Goal: Task Accomplishment & Management: Use online tool/utility

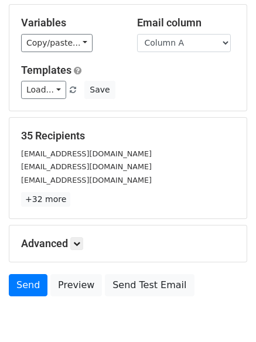
scroll to position [113, 0]
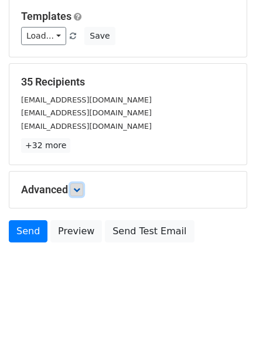
click at [77, 192] on icon at bounding box center [76, 189] width 7 height 7
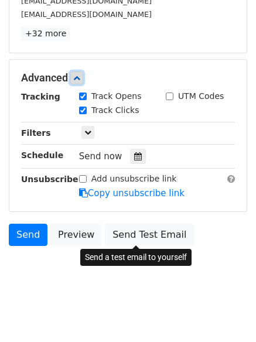
scroll to position [226, 0]
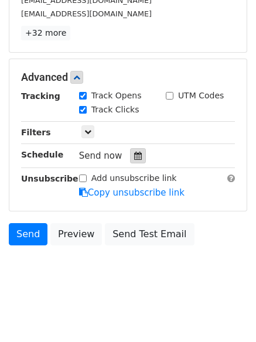
click at [134, 155] on icon at bounding box center [138, 156] width 8 height 8
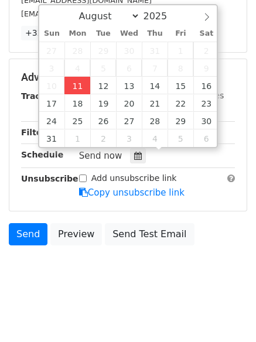
type input "2025-08-11 12:00"
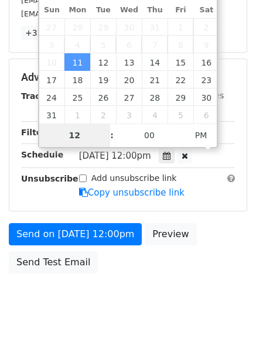
scroll to position [209, 0]
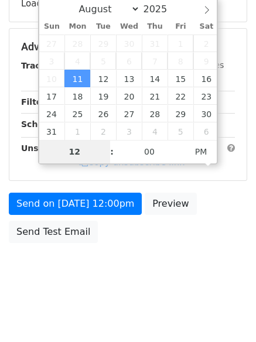
type input "4"
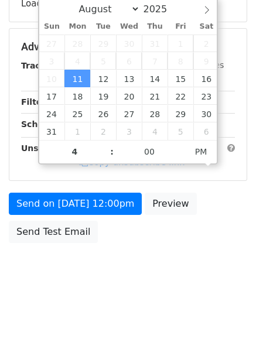
type input "2025-08-11 16:00"
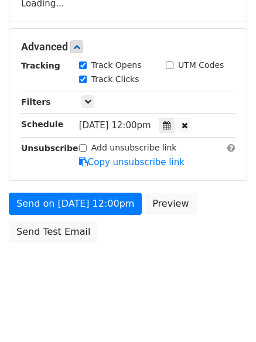
click at [144, 283] on body "New Campaign Daily emails left: 50 Google Sheet: Untitled spreadsheet Variables…" at bounding box center [128, 48] width 256 height 496
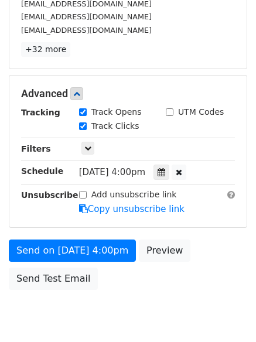
click at [108, 196] on label "Add unsubscribe link" at bounding box center [134, 195] width 86 height 12
click at [87, 196] on input "Add unsubscribe link" at bounding box center [83, 195] width 8 height 8
click at [95, 193] on label "Add unsubscribe link" at bounding box center [134, 195] width 86 height 12
click at [87, 193] on input "Add unsubscribe link" at bounding box center [83, 195] width 8 height 8
checkbox input "false"
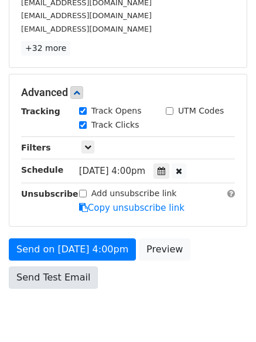
scroll to position [256, 0]
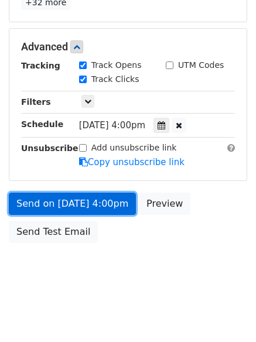
click at [120, 210] on link "Send on Aug 11 at 4:00pm" at bounding box center [72, 204] width 127 height 22
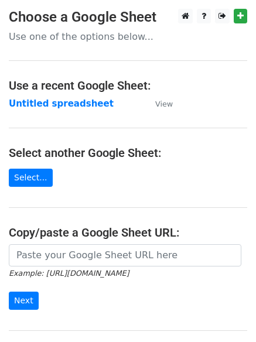
click at [80, 110] on td "Untitled spreadsheet" at bounding box center [76, 103] width 135 height 13
click at [80, 105] on strong "Untitled spreadsheet" at bounding box center [61, 103] width 105 height 11
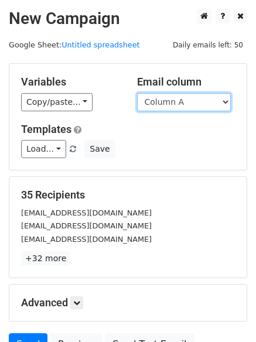
click at [200, 106] on select "Column A Column B Column C" at bounding box center [184, 102] width 94 height 18
select select "Column B"
click at [137, 93] on select "Column A Column B Column C" at bounding box center [184, 102] width 94 height 18
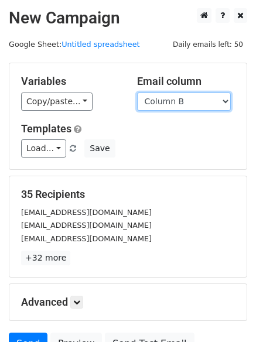
scroll to position [66, 0]
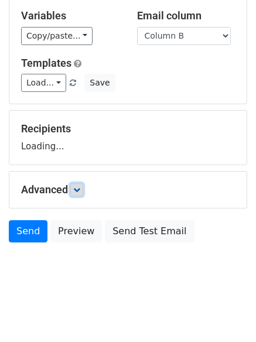
click at [83, 191] on link at bounding box center [76, 189] width 13 height 13
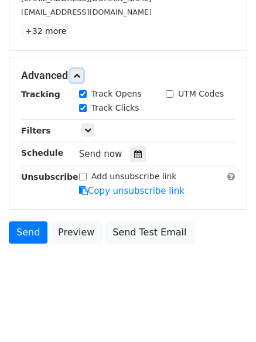
scroll to position [228, 0]
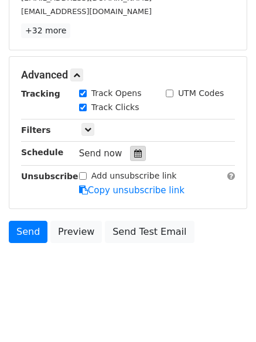
click at [134, 154] on icon at bounding box center [138, 153] width 8 height 8
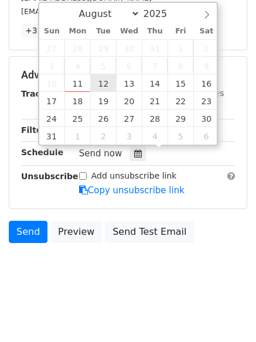
type input "2025-08-12 12:00"
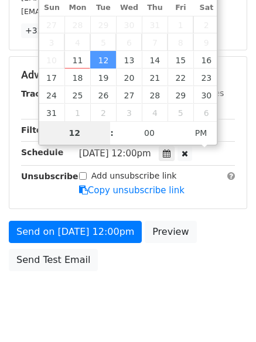
scroll to position [209, 0]
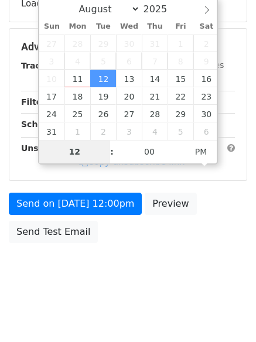
type input "5"
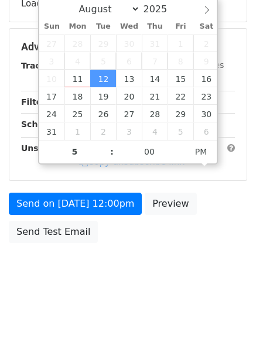
type input "2025-08-12 17:00"
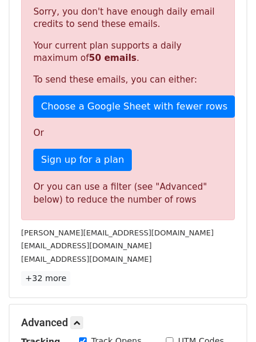
click at [123, 270] on body "New Campaign Daily emails left: 50 Google Sheet: Untitled spreadsheet Variables…" at bounding box center [128, 186] width 256 height 772
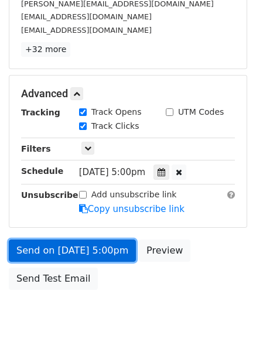
click at [94, 254] on link "Send on Aug 12 at 5:00pm" at bounding box center [72, 251] width 127 height 22
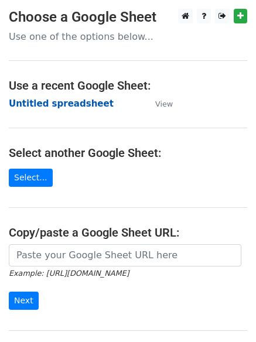
click at [78, 99] on strong "Untitled spreadsheet" at bounding box center [61, 103] width 105 height 11
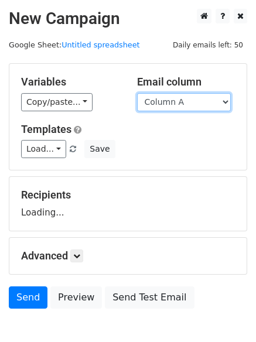
click at [174, 107] on select "Column A Column B Column C" at bounding box center [184, 102] width 94 height 18
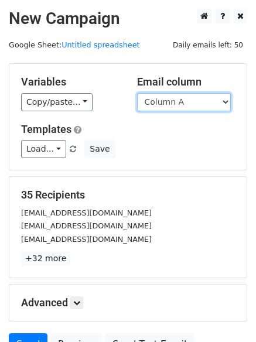
click at [172, 103] on select "Column A Column B Column C" at bounding box center [184, 102] width 94 height 18
select select "Column C"
click at [137, 93] on select "Column A Column B Column C" at bounding box center [184, 102] width 94 height 18
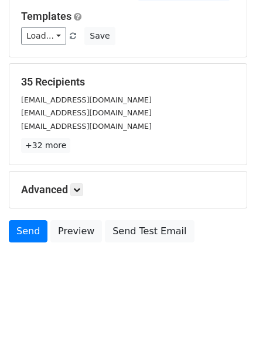
scroll to position [66, 0]
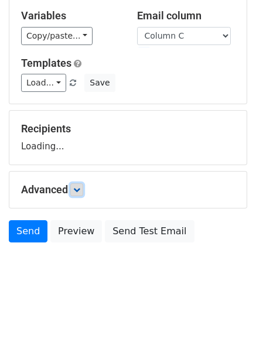
click at [80, 193] on link at bounding box center [76, 189] width 13 height 13
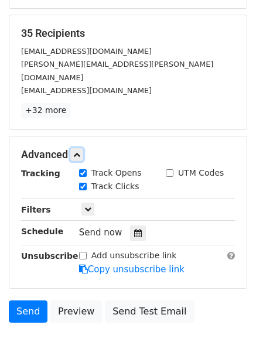
scroll to position [162, 0]
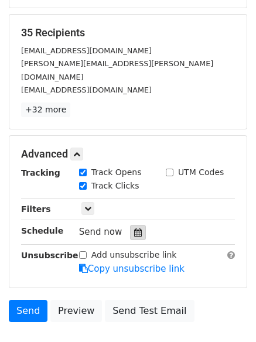
click at [134, 229] on icon at bounding box center [138, 233] width 8 height 8
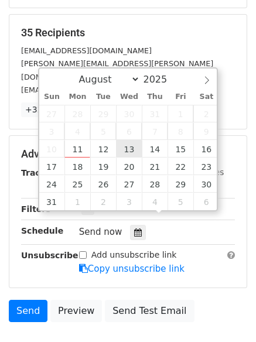
type input "2025-08-13 12:00"
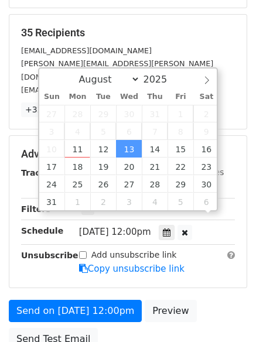
scroll to position [1, 0]
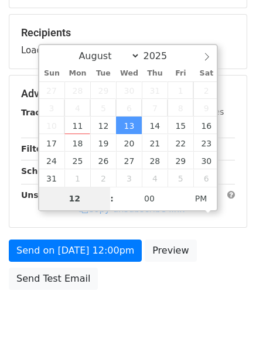
type input "6"
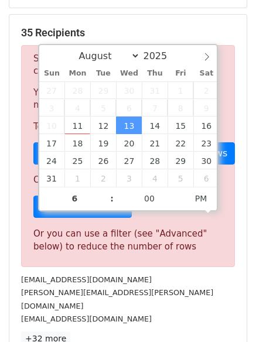
type input "2025-08-13 18:00"
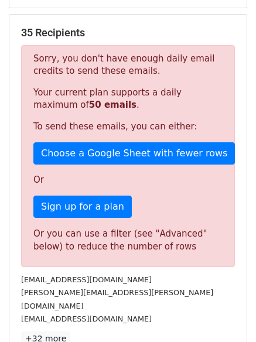
click at [142, 316] on div "35 Recipients Sorry, you don't have enough daily email credits to send these em…" at bounding box center [128, 186] width 214 height 320
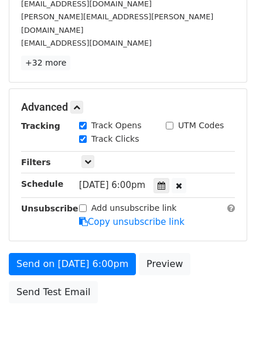
scroll to position [256, 0]
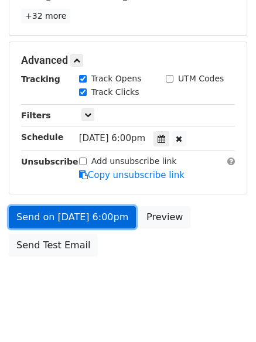
click at [115, 209] on link "Send on Aug 13 at 6:00pm" at bounding box center [72, 217] width 127 height 22
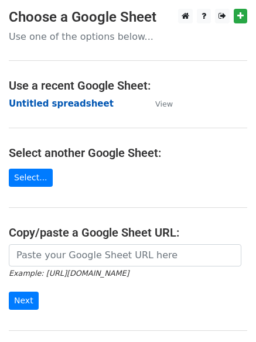
click at [66, 103] on strong "Untitled spreadsheet" at bounding box center [61, 103] width 105 height 11
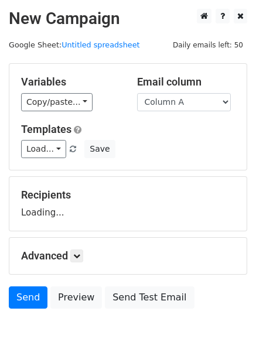
click at [172, 127] on h5 "Templates" at bounding box center [128, 129] width 214 height 13
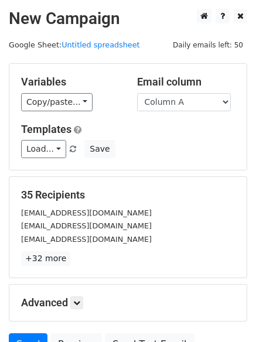
scroll to position [113, 0]
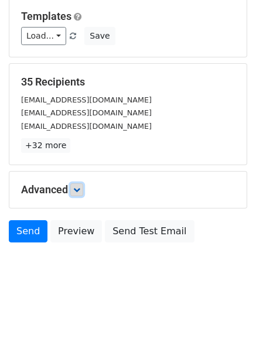
click at [74, 191] on link at bounding box center [76, 189] width 13 height 13
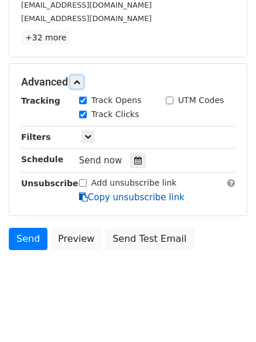
scroll to position [222, 0]
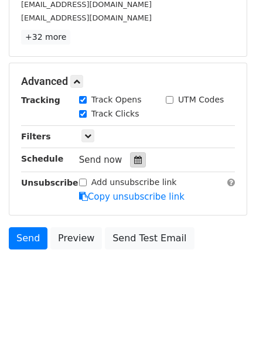
click at [134, 166] on div at bounding box center [138, 159] width 16 height 15
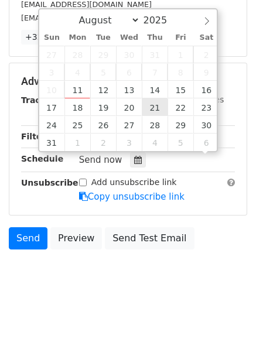
scroll to position [1, 0]
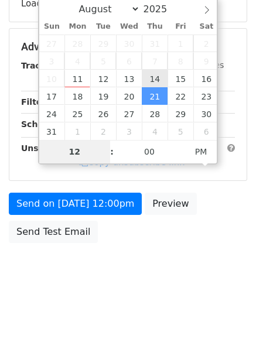
type input "2025-08-14 12:00"
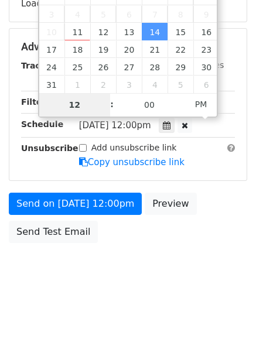
type input "7"
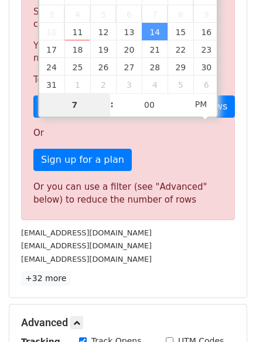
scroll to position [222, 0]
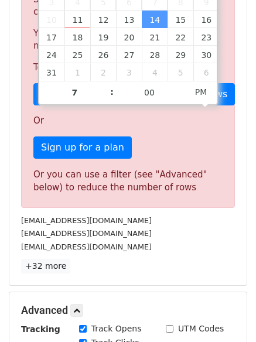
type input "2025-08-14 19:00"
click at [174, 281] on div "35 Recipients Sorry, you don't have enough daily email credits to send these em…" at bounding box center [127, 120] width 237 height 330
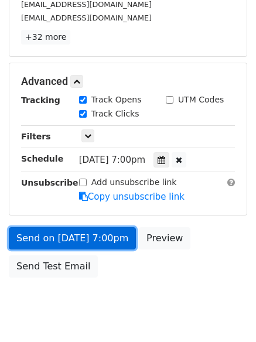
click at [101, 230] on link "Send on Aug 14 at 7:00pm" at bounding box center [72, 238] width 127 height 22
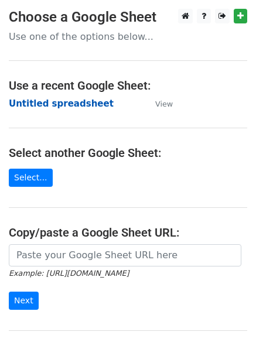
click at [46, 105] on strong "Untitled spreadsheet" at bounding box center [61, 103] width 105 height 11
click at [187, 108] on main "Choose a Google Sheet Use one of the options below... Use a recent Google Sheet…" at bounding box center [128, 191] width 256 height 364
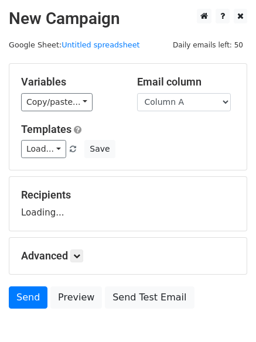
select select "Column B"
click at [137, 93] on select "Column A Column B Column C" at bounding box center [184, 102] width 94 height 18
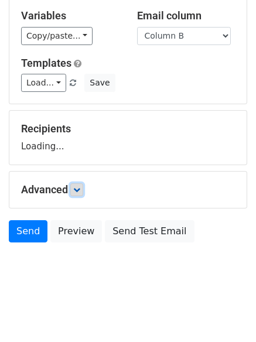
click at [83, 188] on link at bounding box center [76, 189] width 13 height 13
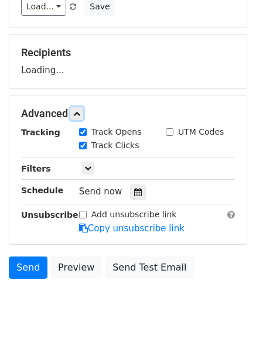
scroll to position [149, 0]
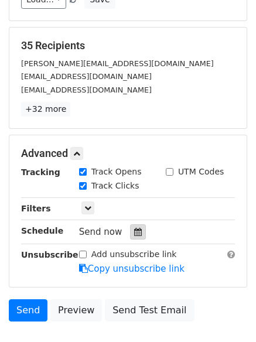
click at [132, 226] on div at bounding box center [138, 231] width 16 height 15
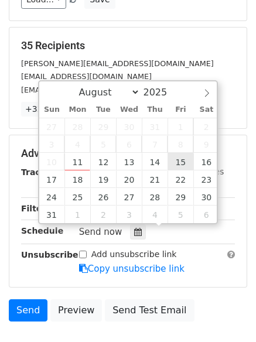
type input "[DATE] 12:00"
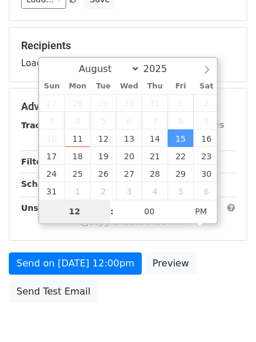
type input "8"
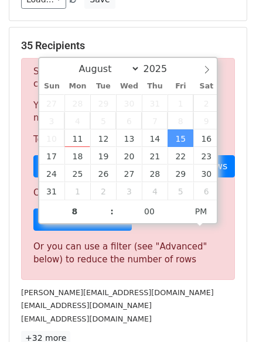
type input "[DATE] 20:00"
click at [169, 309] on div "[EMAIL_ADDRESS][DOMAIN_NAME]" at bounding box center [127, 305] width 231 height 13
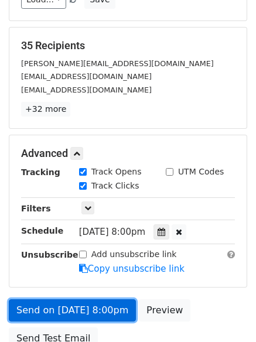
click at [96, 312] on link "Send on [DATE] 8:00pm" at bounding box center [72, 310] width 127 height 22
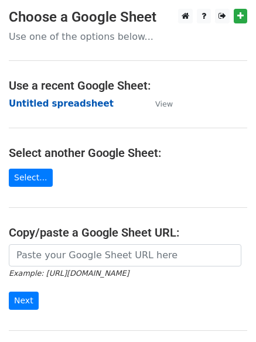
click at [85, 102] on strong "Untitled spreadsheet" at bounding box center [61, 103] width 105 height 11
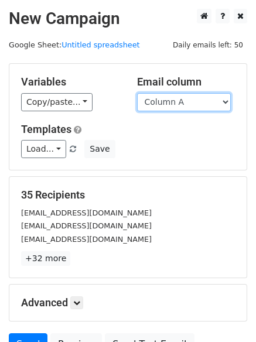
click at [156, 101] on select "Column A Column B Column C" at bounding box center [184, 102] width 94 height 18
click at [137, 93] on select "Column A Column B Column C" at bounding box center [184, 102] width 94 height 18
click at [167, 104] on select "Column A Column B Column C" at bounding box center [184, 102] width 94 height 18
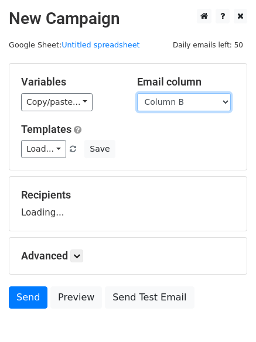
select select "Column C"
click at [137, 93] on select "Column A Column B Column C" at bounding box center [184, 102] width 94 height 18
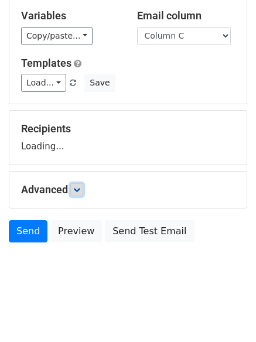
click at [80, 190] on icon at bounding box center [76, 189] width 7 height 7
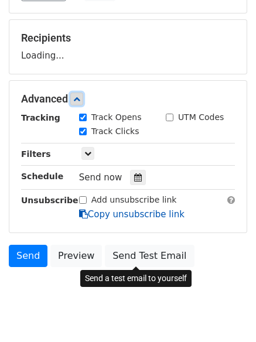
scroll to position [167, 0]
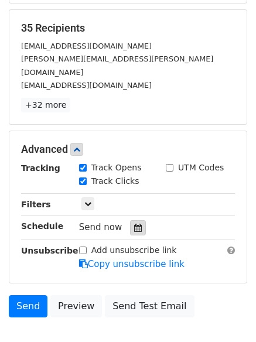
click at [131, 220] on div at bounding box center [138, 227] width 16 height 15
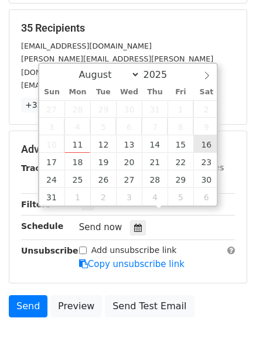
type input "2025-08-16 12:00"
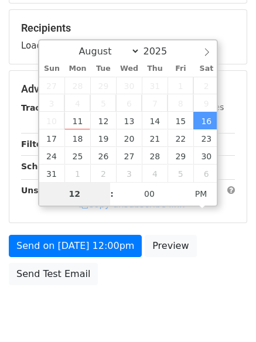
type input "9"
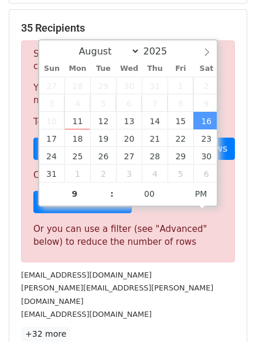
type input "2025-08-16 21:00"
click at [195, 277] on div "sales@midunu.com" at bounding box center [127, 274] width 231 height 13
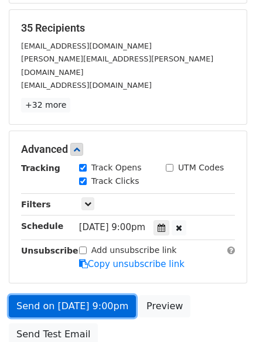
click at [94, 299] on link "Send on Aug 16 at 9:00pm" at bounding box center [72, 306] width 127 height 22
